Goal: Task Accomplishment & Management: Manage account settings

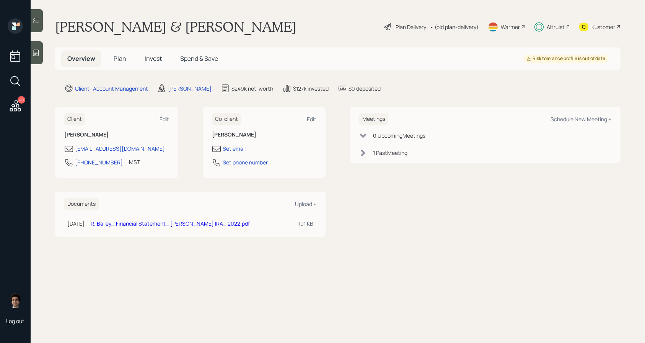
click at [116, 62] on span "Plan" at bounding box center [120, 58] width 13 height 8
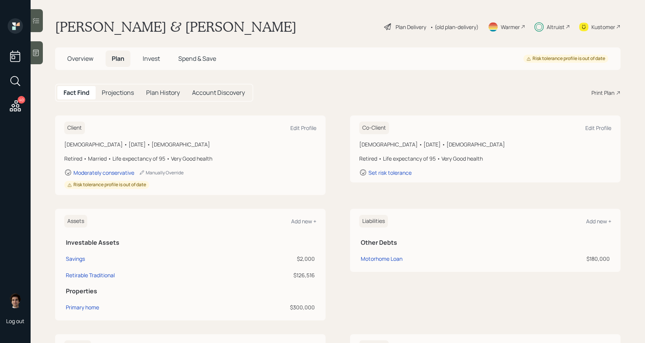
click at [153, 63] on h5 "Invest" at bounding box center [151, 58] width 29 height 16
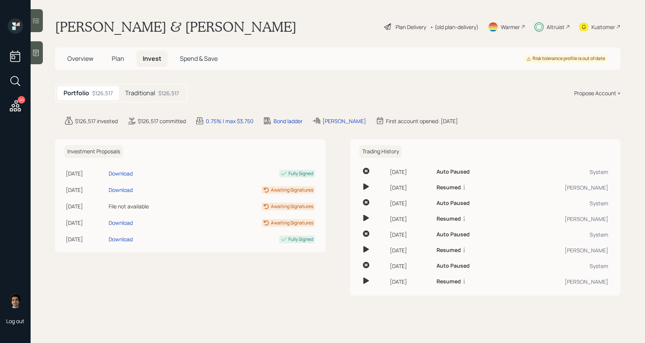
click at [165, 91] on div "$126,517" at bounding box center [168, 93] width 21 height 8
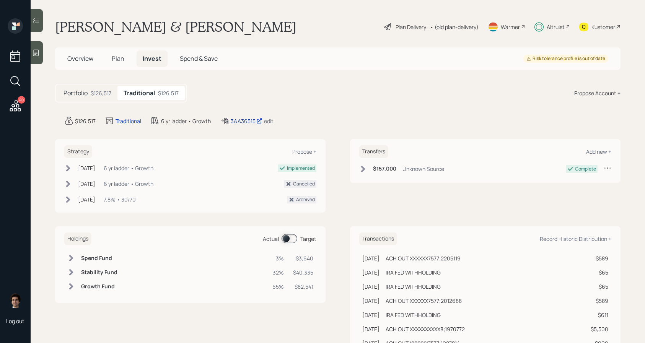
click at [247, 124] on div "3AA36515" at bounding box center [247, 121] width 32 height 8
